Goal: Information Seeking & Learning: Check status

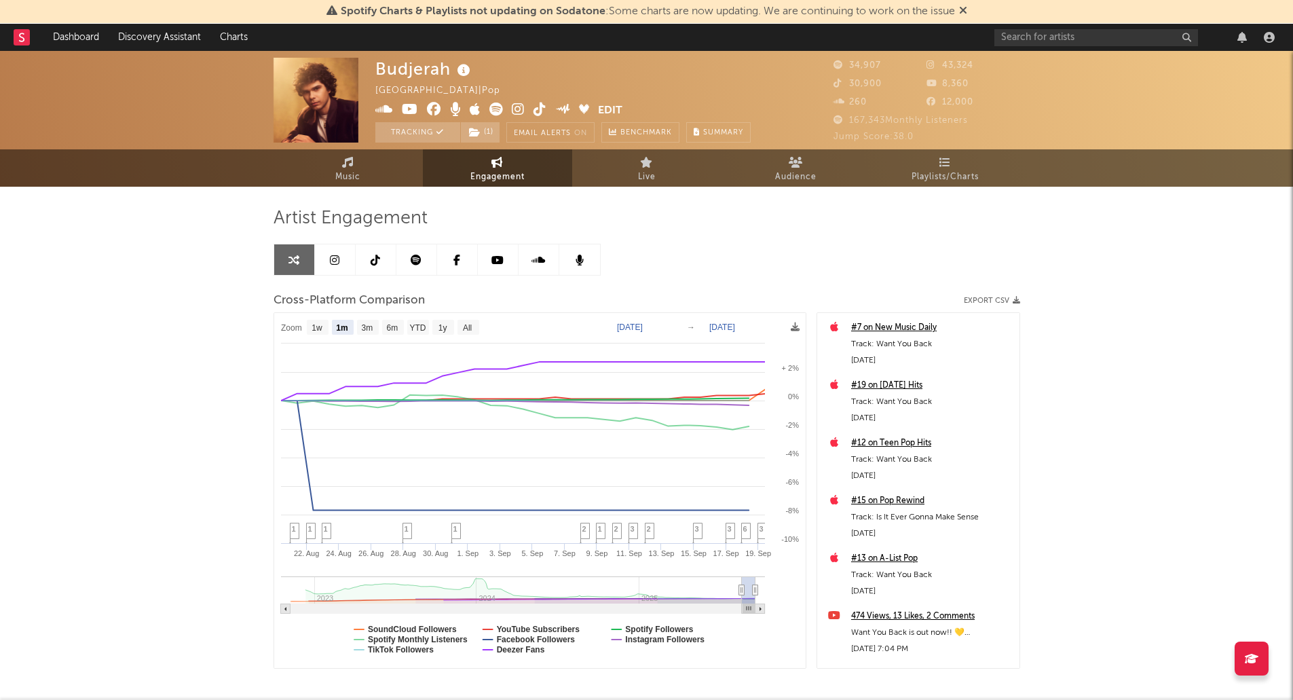
select select "1m"
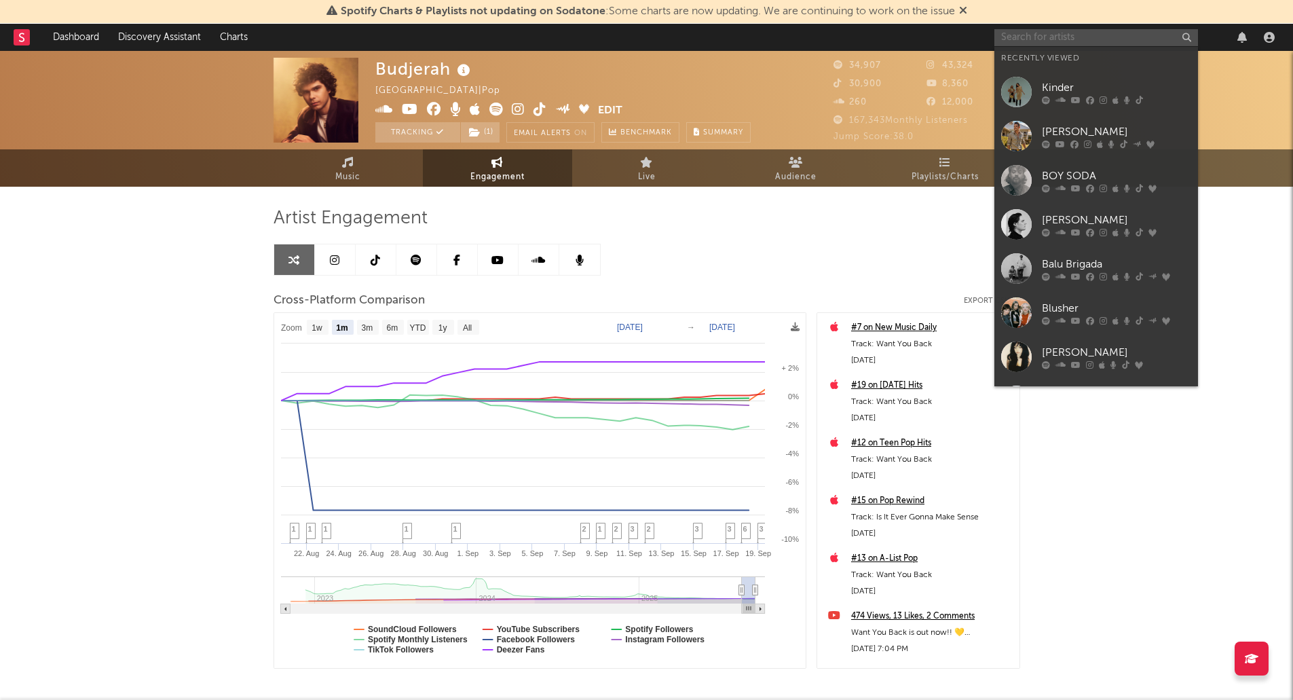
click at [1037, 36] on input "text" at bounding box center [1096, 37] width 204 height 17
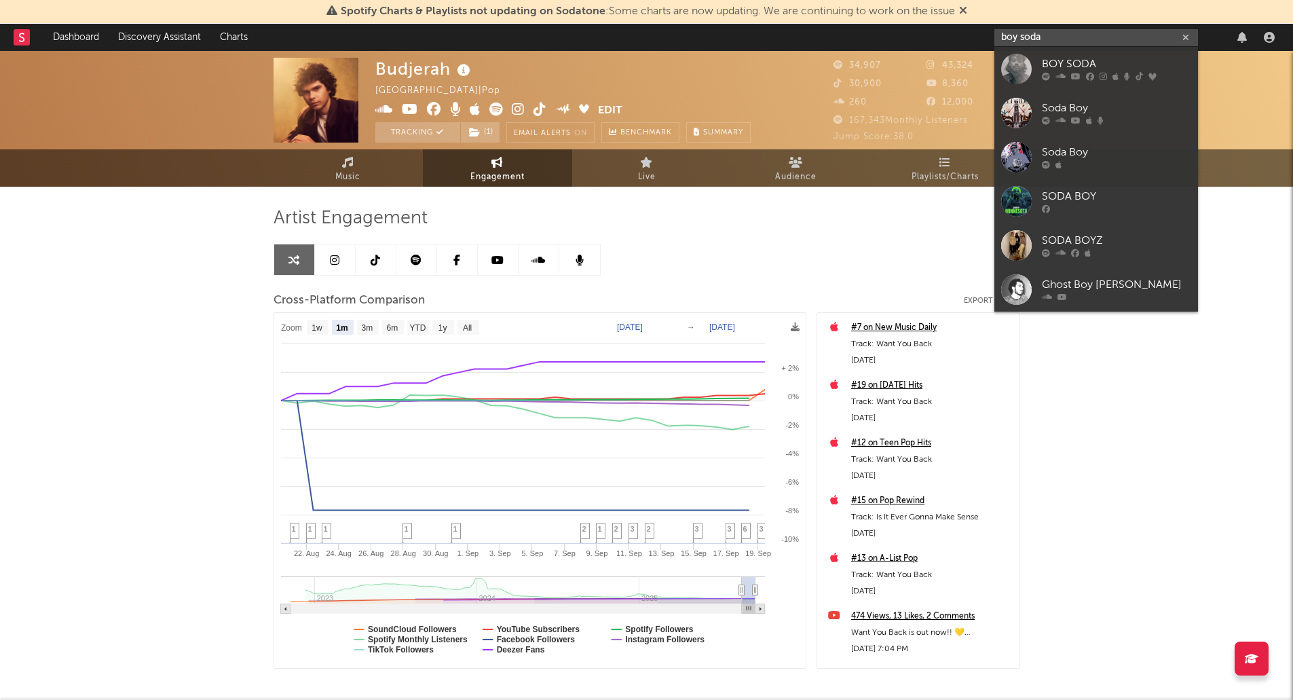
type input "boy soda"
click at [1035, 64] on link "BOY SODA" at bounding box center [1096, 69] width 204 height 44
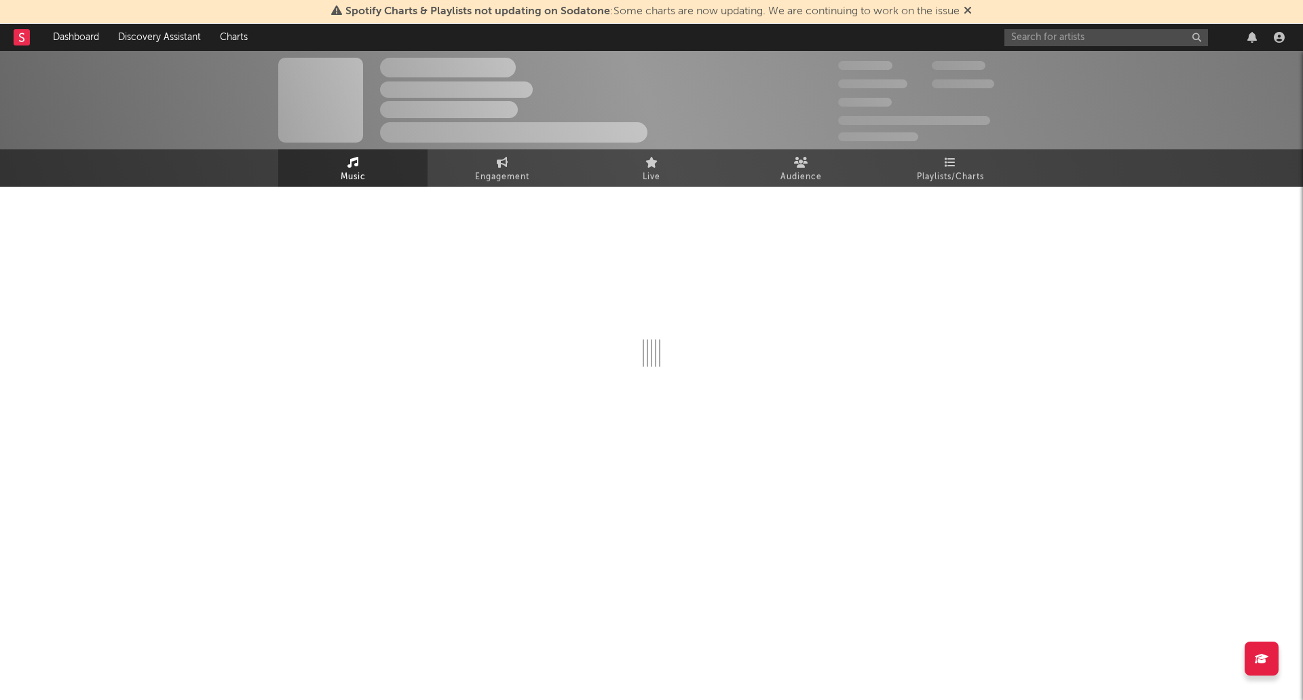
select select "6m"
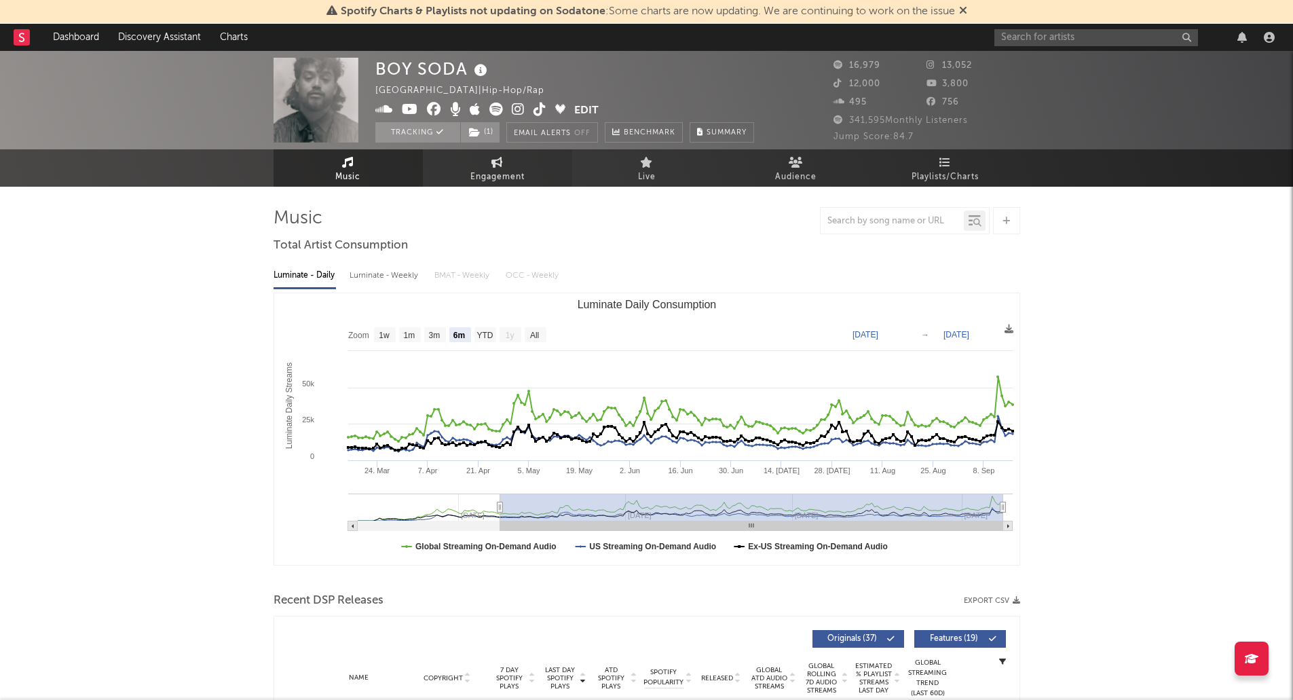
click at [490, 162] on link "Engagement" at bounding box center [497, 167] width 149 height 37
select select "1w"
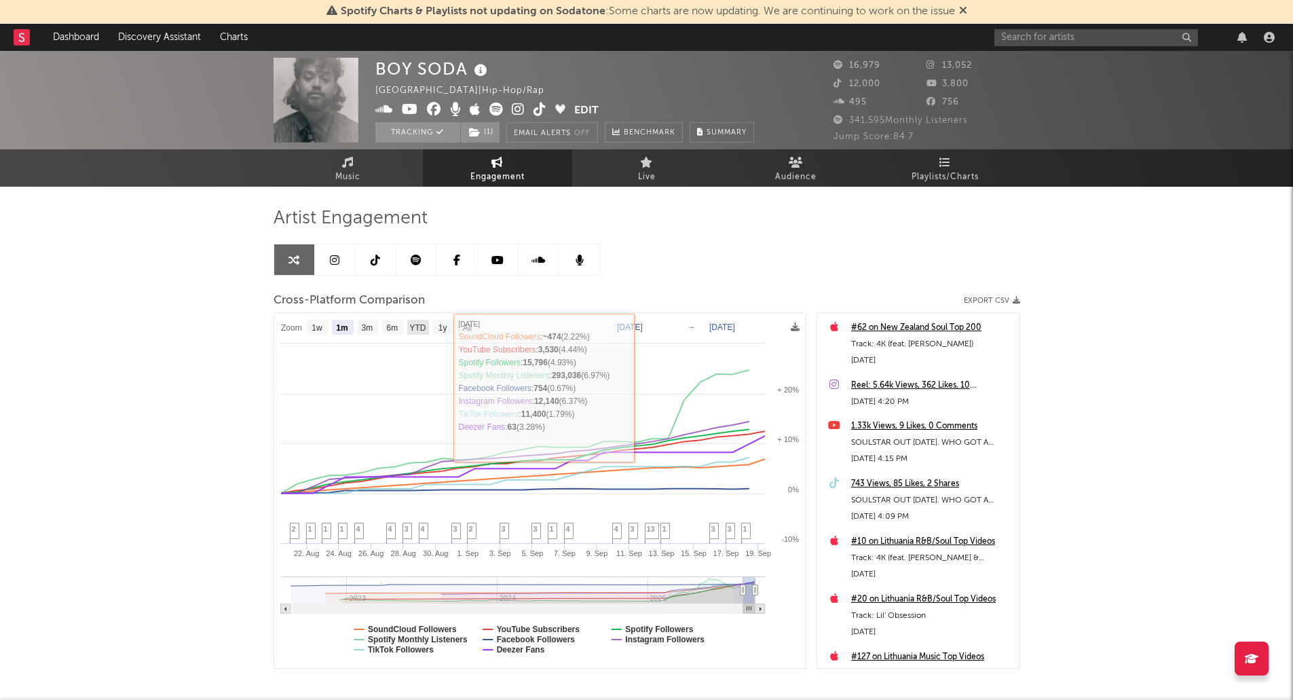
click at [417, 326] on text "YTD" at bounding box center [417, 328] width 16 height 10
select select "YTD"
type input "[DATE]"
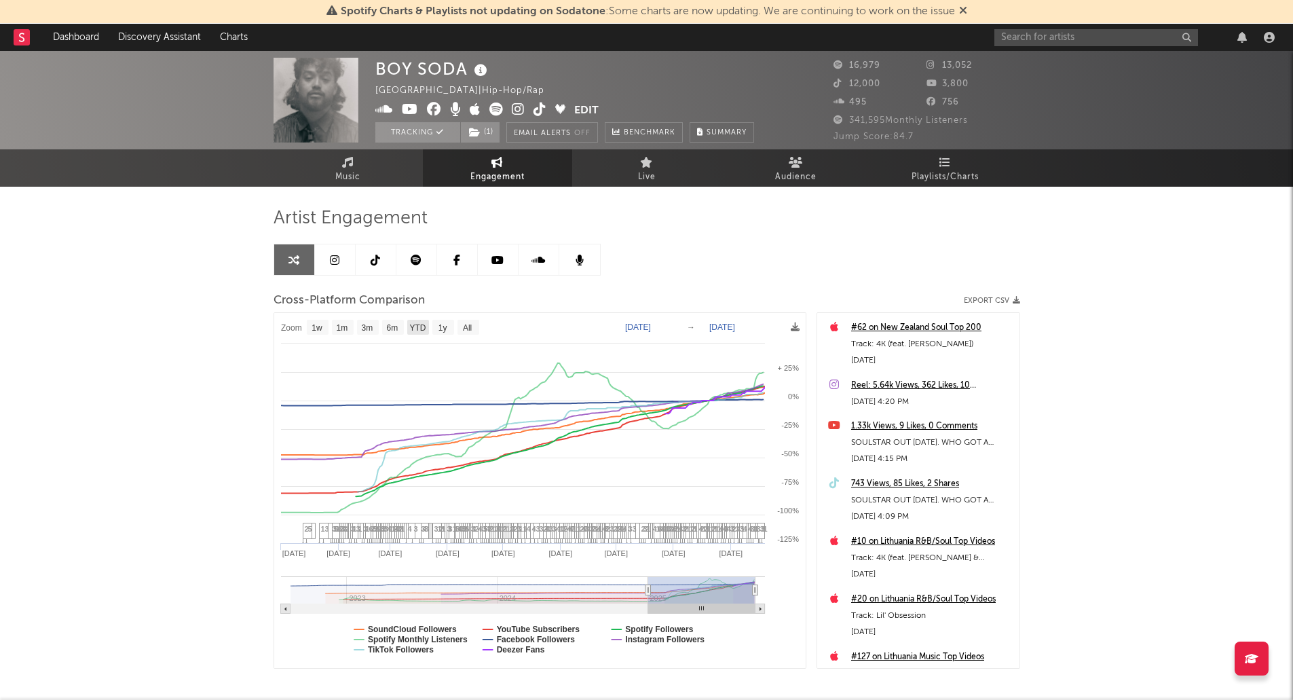
select select "1w"
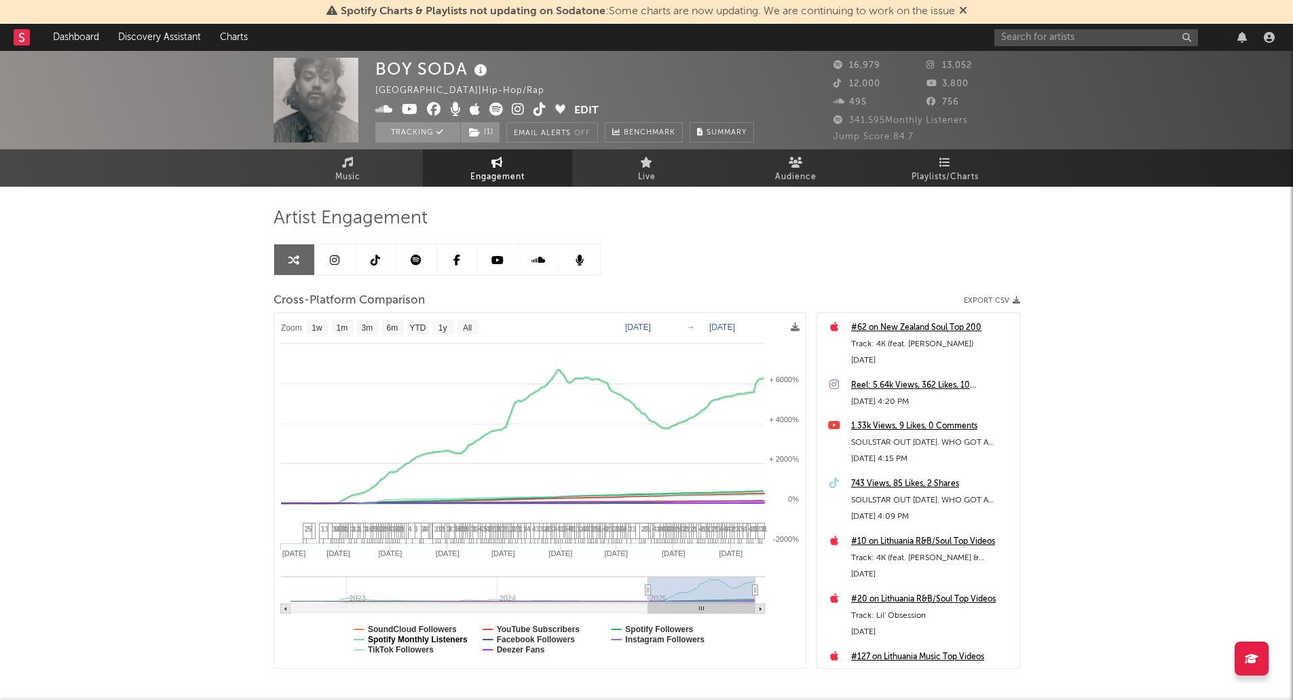
click at [439, 635] on text "Spotify Monthly Listeners" at bounding box center [418, 640] width 100 height 10
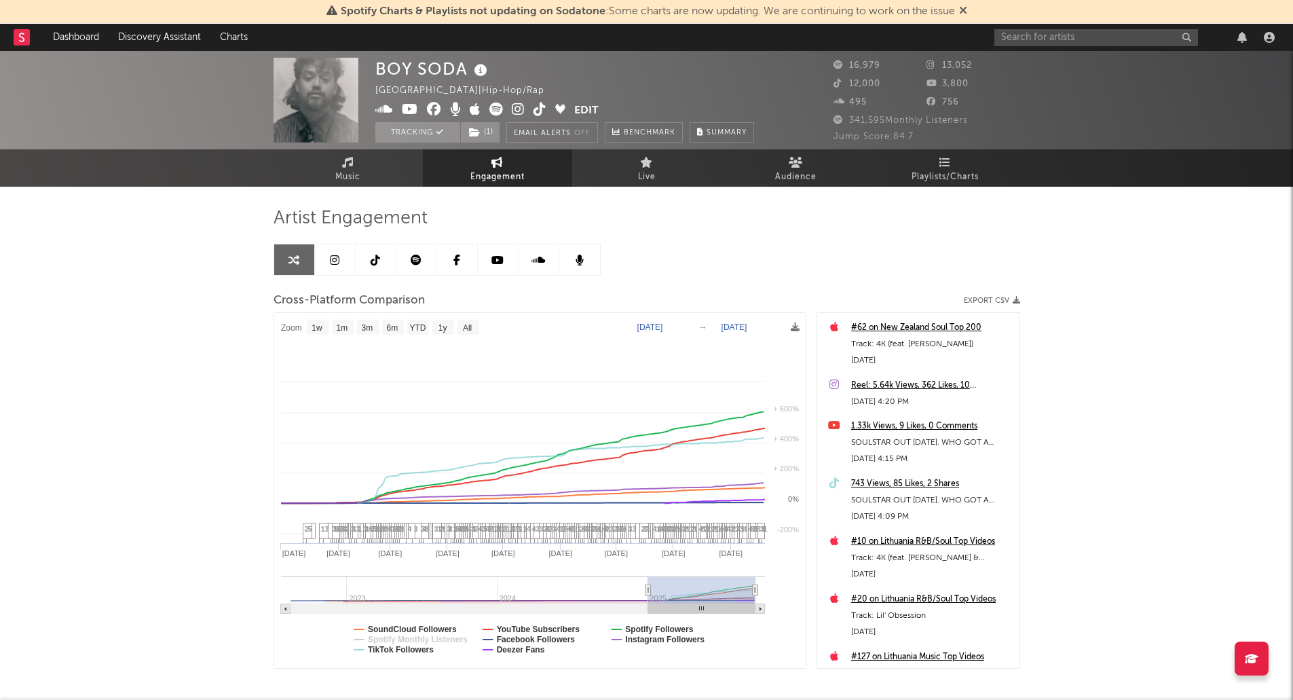
select select "1w"
